Goal: Transaction & Acquisition: Purchase product/service

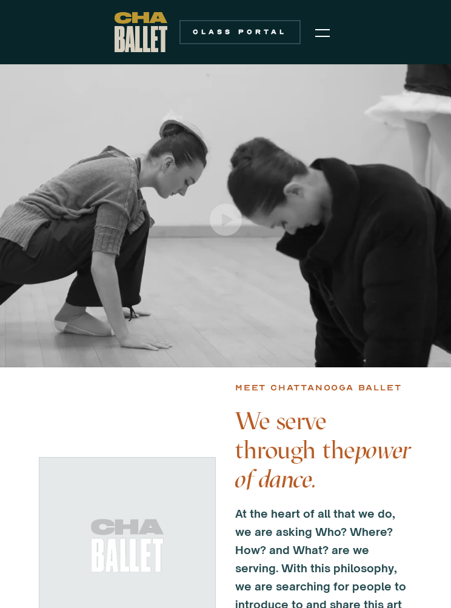
click at [325, 32] on img "menu" at bounding box center [322, 32] width 15 height 15
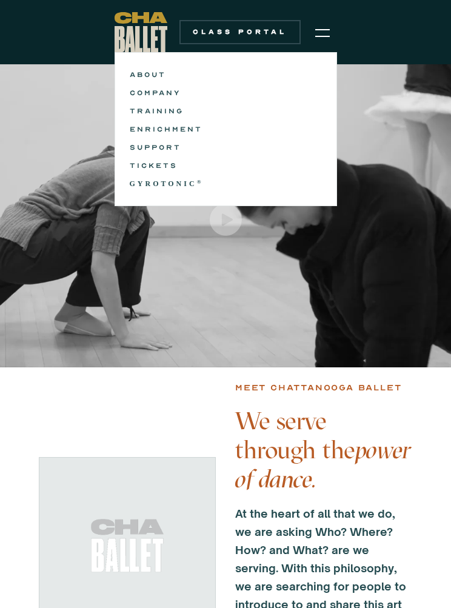
click at [163, 165] on link "TICKETS" at bounding box center [226, 165] width 192 height 15
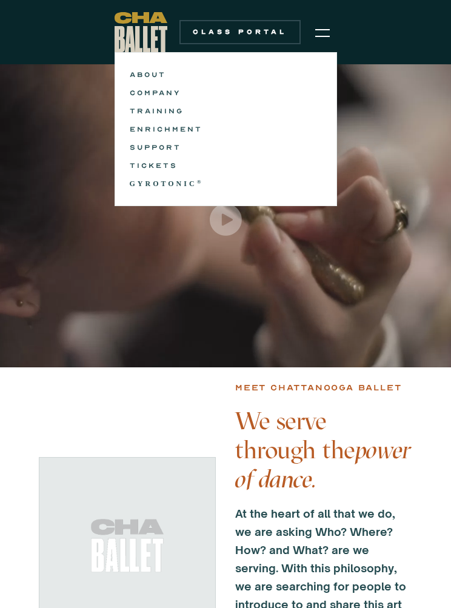
click at [329, 39] on img "menu" at bounding box center [322, 32] width 15 height 15
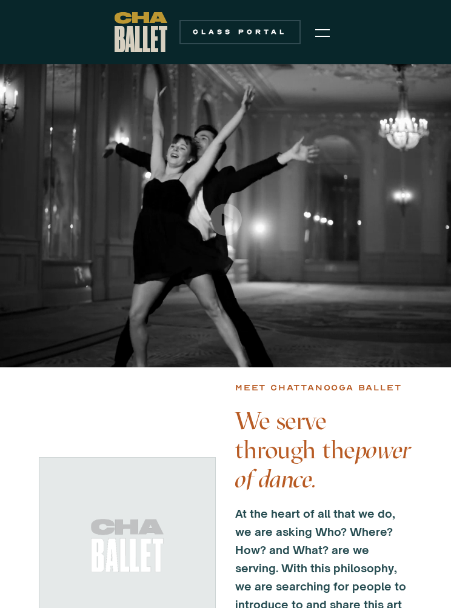
click at [317, 38] on img "menu" at bounding box center [322, 32] width 15 height 15
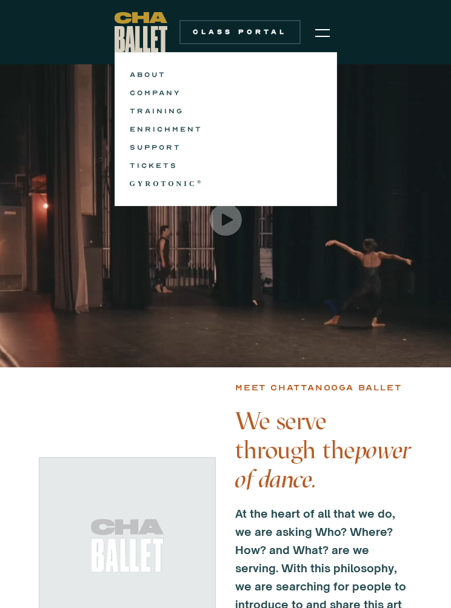
click at [93, 259] on div at bounding box center [225, 215] width 451 height 303
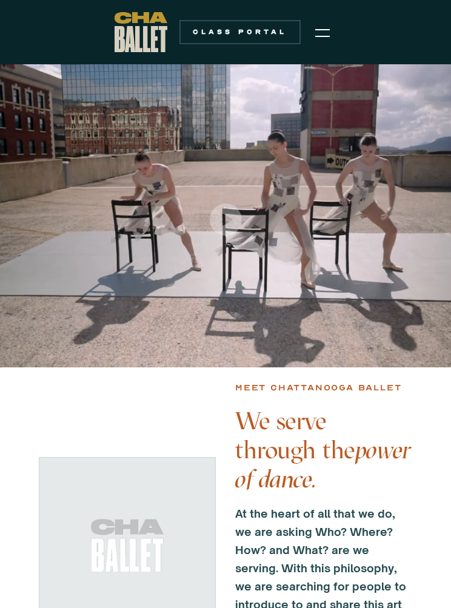
click at [13, 246] on div at bounding box center [225, 215] width 451 height 303
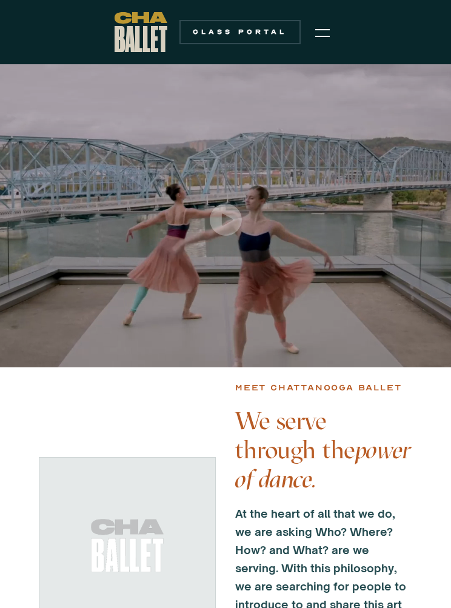
click at [13, 244] on div at bounding box center [225, 215] width 451 height 303
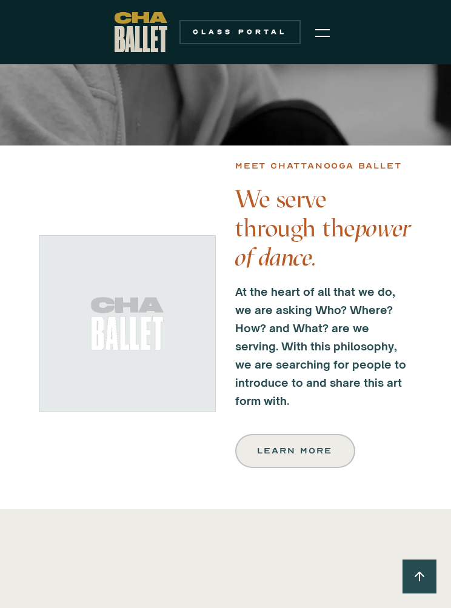
scroll to position [223, 0]
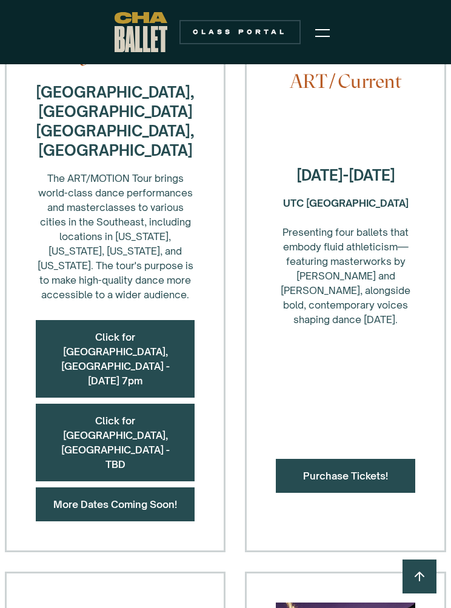
click at [350, 470] on link "Purchase Tickets!" at bounding box center [345, 476] width 85 height 12
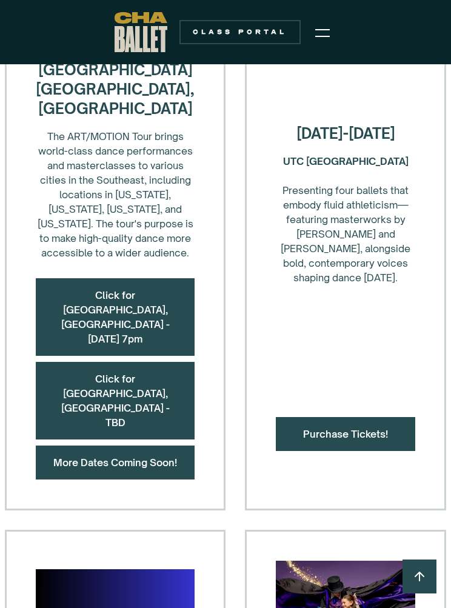
scroll to position [536, 0]
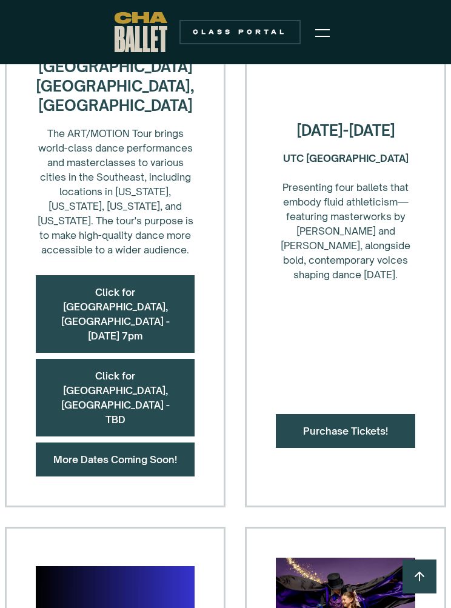
click at [328, 35] on img "menu" at bounding box center [322, 32] width 15 height 15
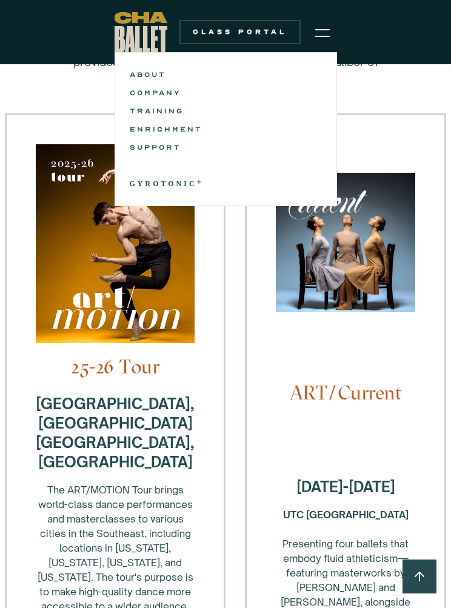
scroll to position [178, 0]
